Goal: Use online tool/utility

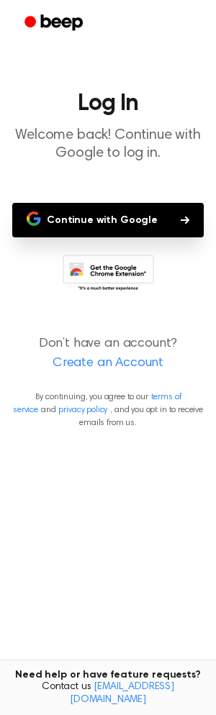
click at [107, 224] on button "Continue with Google" at bounding box center [107, 220] width 191 height 35
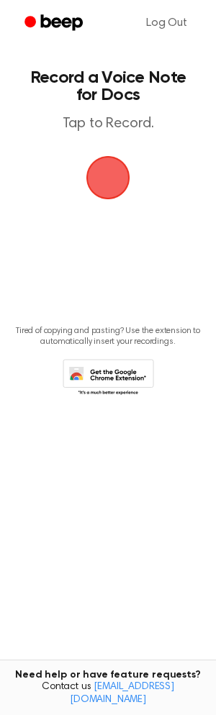
click at [115, 179] on span "button" at bounding box center [108, 178] width 47 height 47
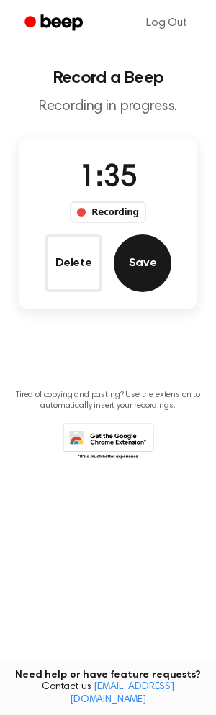
click at [142, 268] on button "Save" at bounding box center [143, 263] width 58 height 58
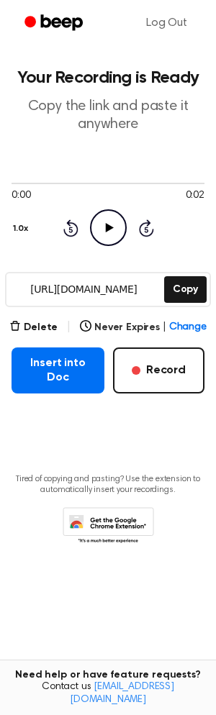
click at [111, 225] on icon at bounding box center [109, 227] width 8 height 9
click at [45, 321] on button "Delete" at bounding box center [33, 327] width 48 height 15
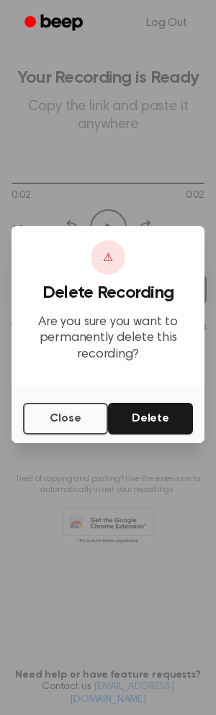
click at [141, 415] on button "Delete" at bounding box center [150, 419] width 85 height 32
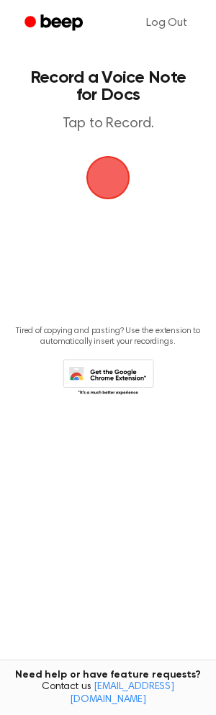
click at [104, 183] on span "button" at bounding box center [108, 178] width 62 height 62
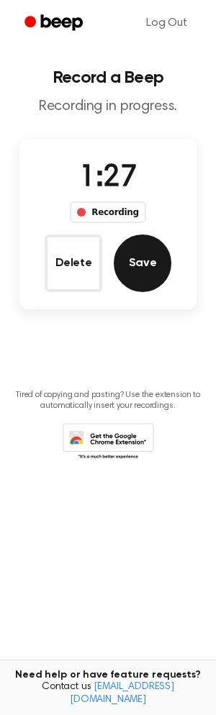
click at [150, 265] on button "Save" at bounding box center [143, 263] width 58 height 58
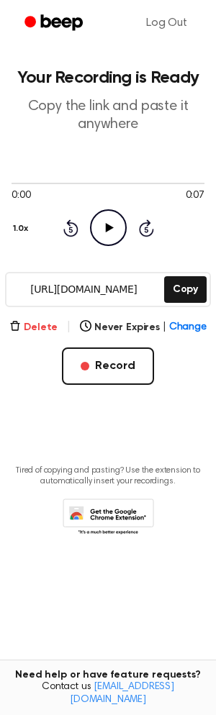
click at [39, 324] on button "Delete" at bounding box center [33, 327] width 48 height 15
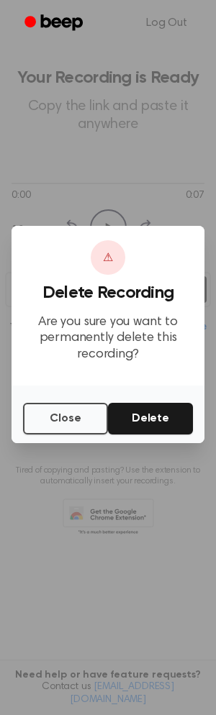
click at [151, 418] on button "Delete" at bounding box center [150, 419] width 85 height 32
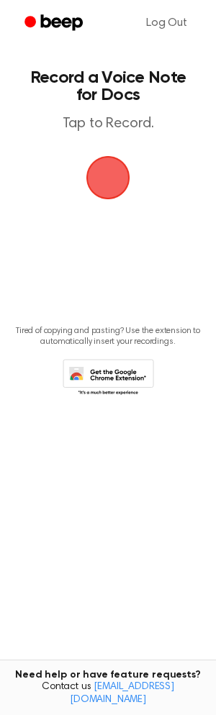
click at [107, 173] on span "button" at bounding box center [108, 178] width 40 height 40
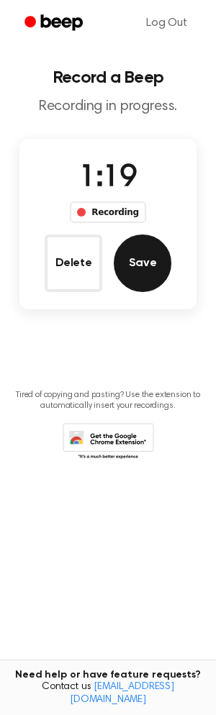
click at [140, 272] on button "Save" at bounding box center [143, 263] width 58 height 58
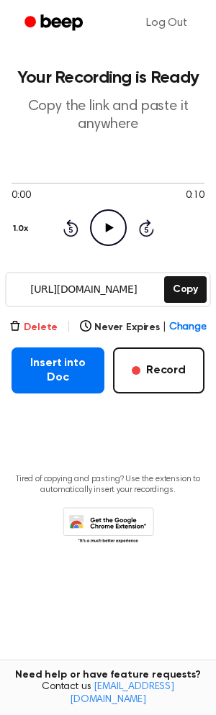
click at [53, 323] on button "Delete" at bounding box center [33, 327] width 48 height 15
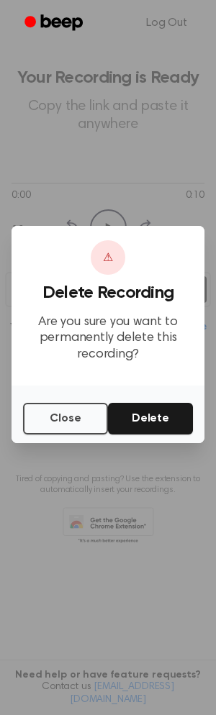
click at [142, 419] on button "Delete" at bounding box center [150, 419] width 85 height 32
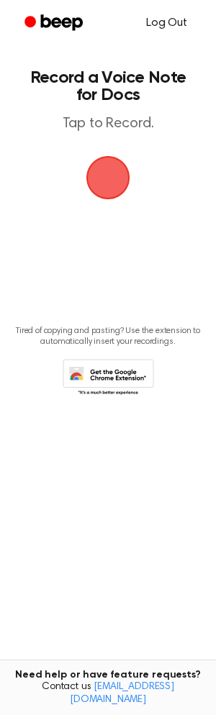
click at [170, 29] on link "Log Out" at bounding box center [167, 23] width 70 height 35
